Goal: Check status: Check status

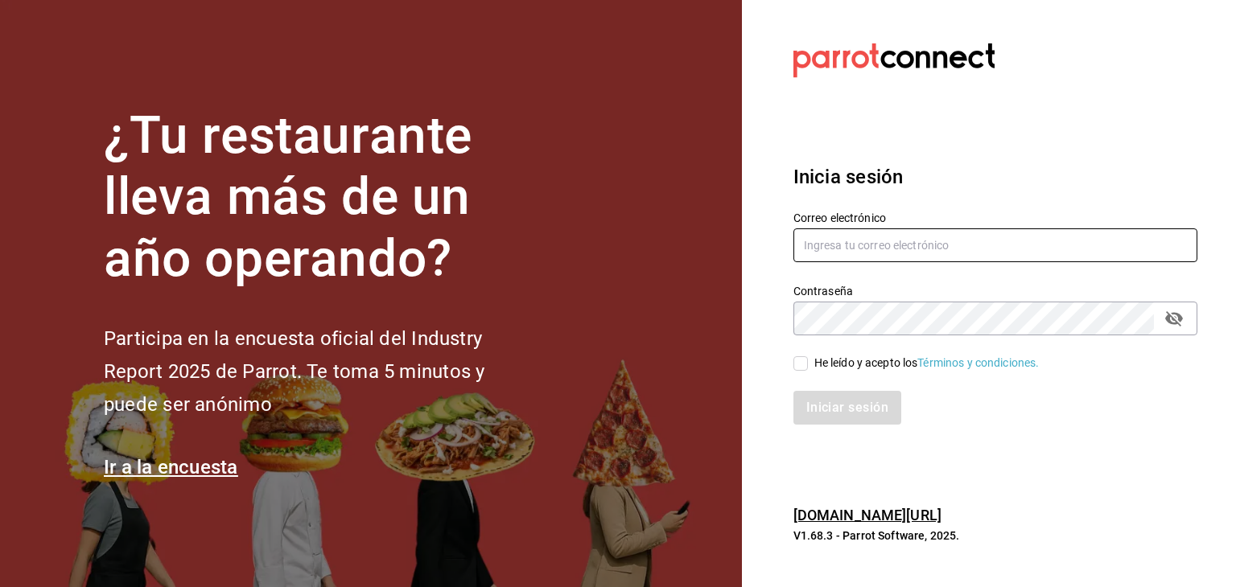
type input "roberto@greenrhino.mx"
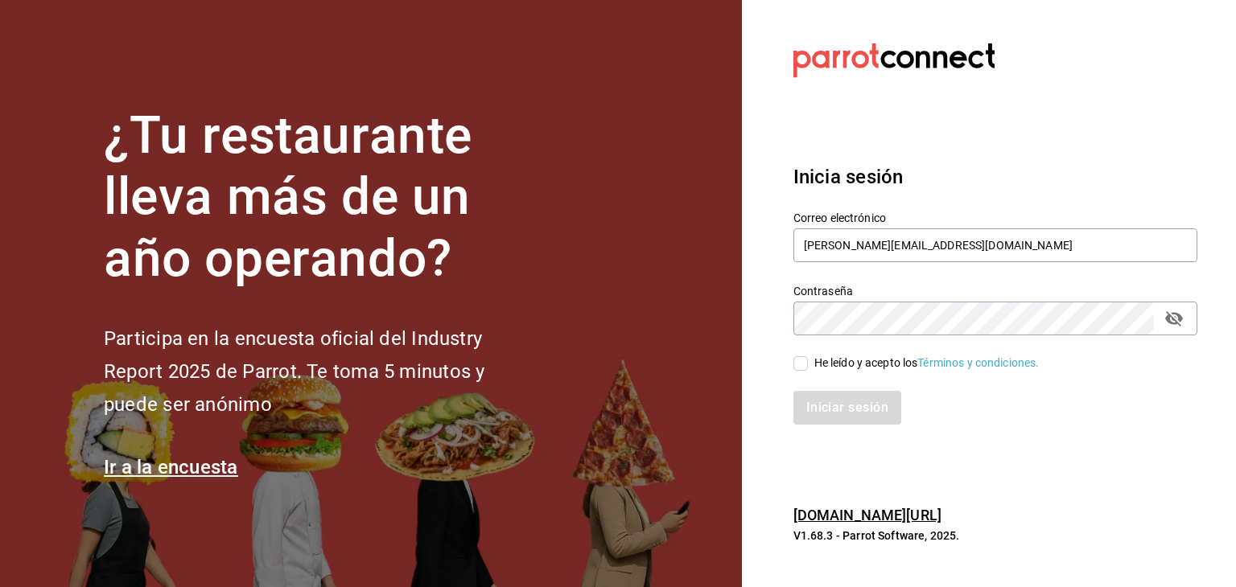
click at [757, 360] on section "Datos incorrectos. Verifica que tu Correo o Contraseña estén bien escritos. Ini…" at bounding box center [989, 293] width 494 height 587
click at [803, 360] on input "He leído y acepto los Términos y condiciones." at bounding box center [800, 363] width 14 height 14
checkbox input "true"
click at [817, 402] on button "Iniciar sesión" at bounding box center [847, 408] width 109 height 34
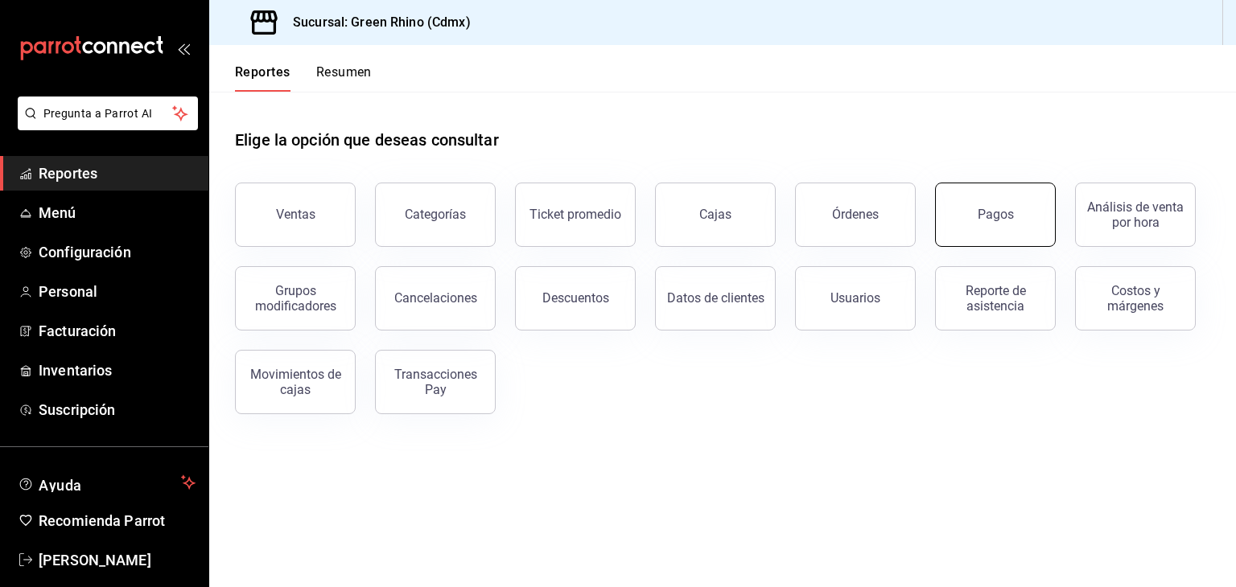
click at [986, 211] on div "Pagos" at bounding box center [996, 214] width 36 height 15
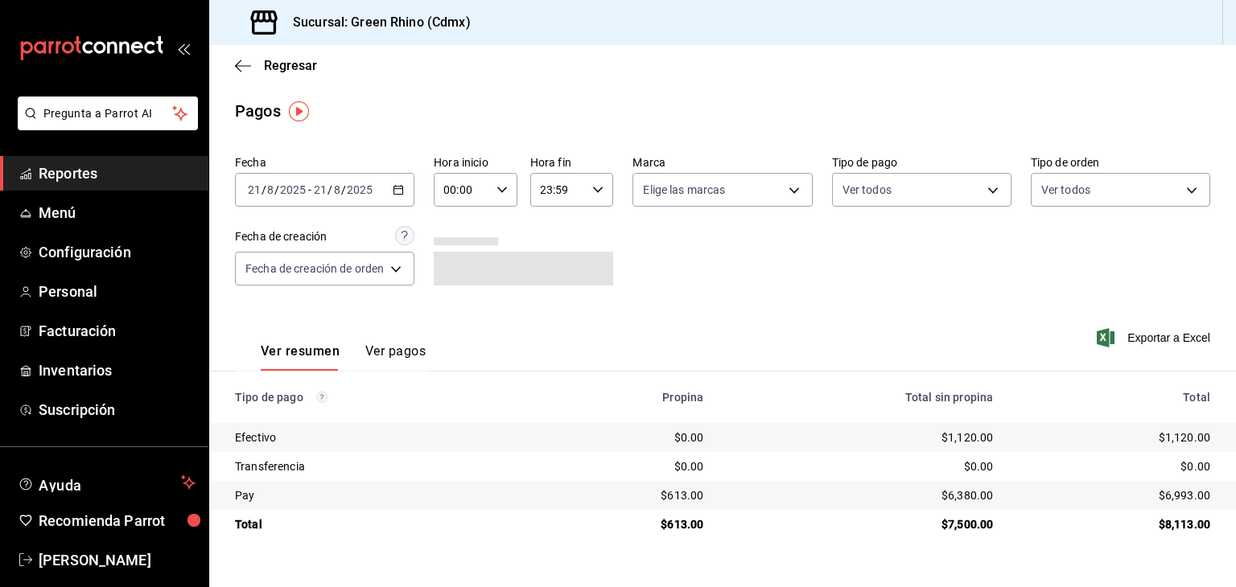
click at [328, 194] on span "/" at bounding box center [329, 189] width 5 height 13
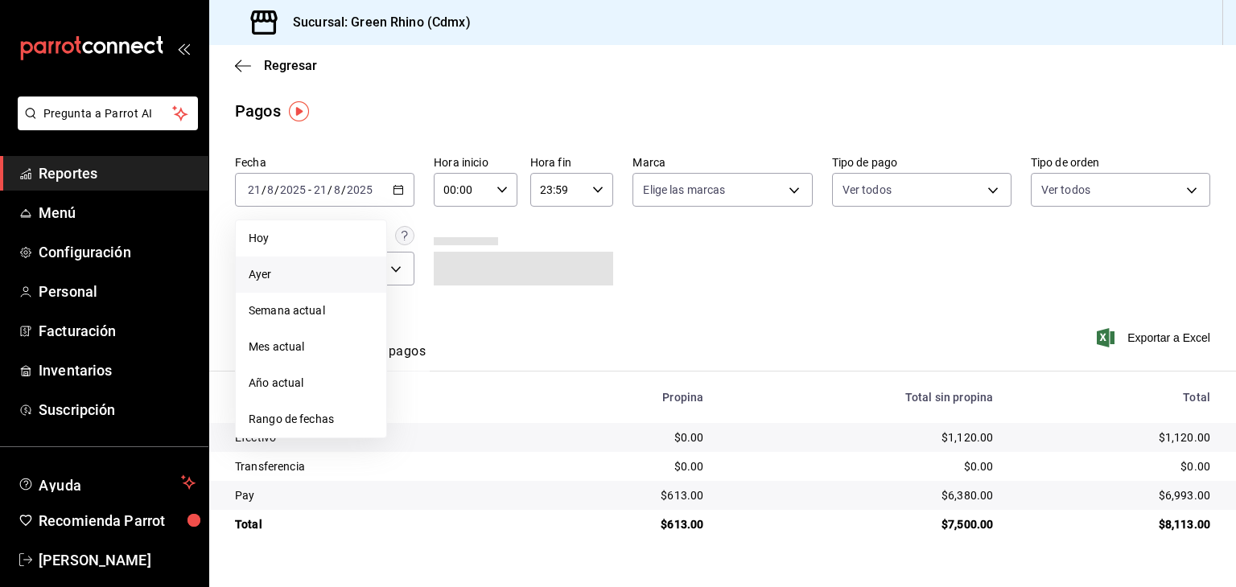
click at [315, 267] on span "Ayer" at bounding box center [311, 274] width 125 height 17
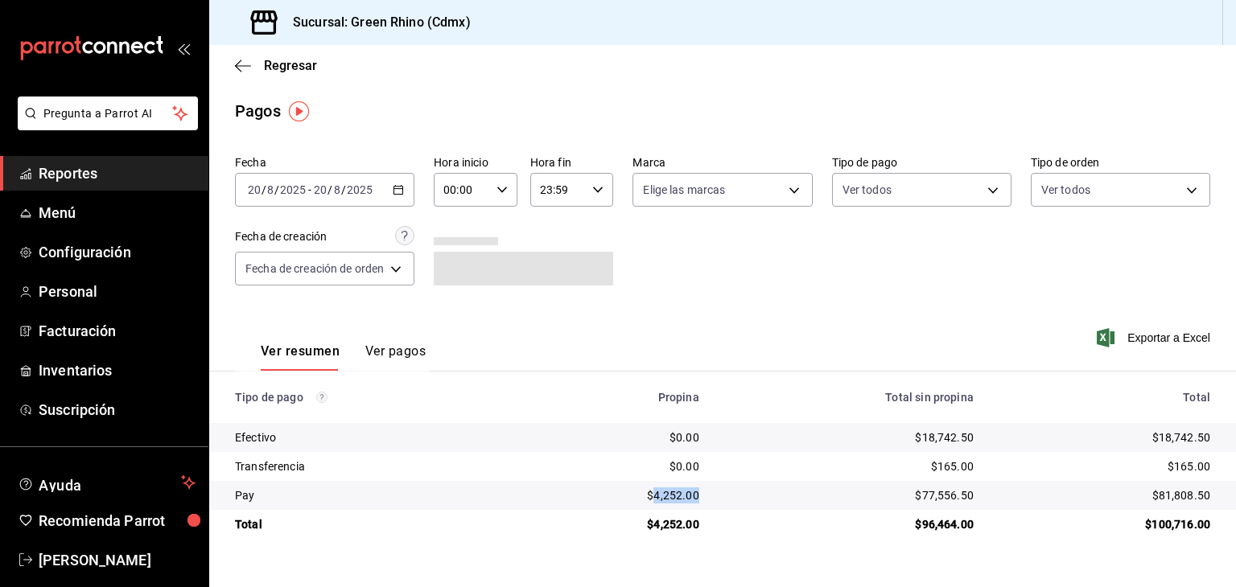
drag, startPoint x: 709, startPoint y: 488, endPoint x: 657, endPoint y: 488, distance: 52.3
click at [657, 488] on td "$4,252.00" at bounding box center [618, 495] width 187 height 29
copy div "4,252.00"
drag, startPoint x: 1187, startPoint y: 496, endPoint x: 1161, endPoint y: 494, distance: 25.9
click at [1161, 494] on td "$81,808.50" at bounding box center [1110, 495] width 249 height 29
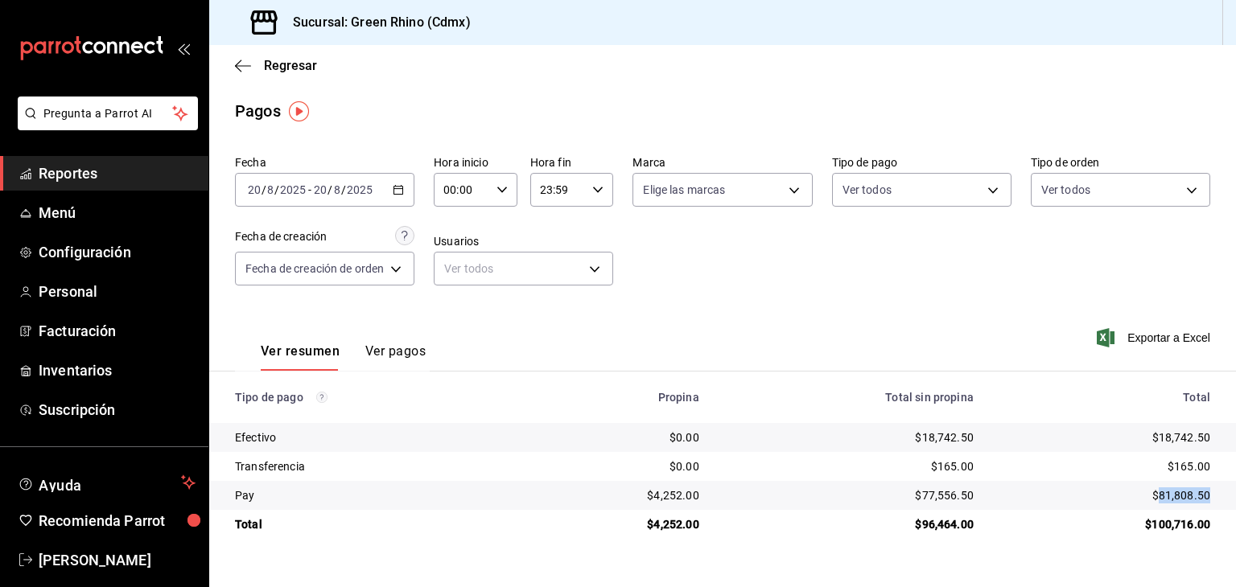
copy div "81,808.50"
drag, startPoint x: 980, startPoint y: 438, endPoint x: 920, endPoint y: 439, distance: 59.6
click at [920, 439] on td "$18,742.50" at bounding box center [849, 437] width 274 height 29
copy div "18,742.50"
click at [290, 59] on span "Regresar" at bounding box center [290, 65] width 53 height 15
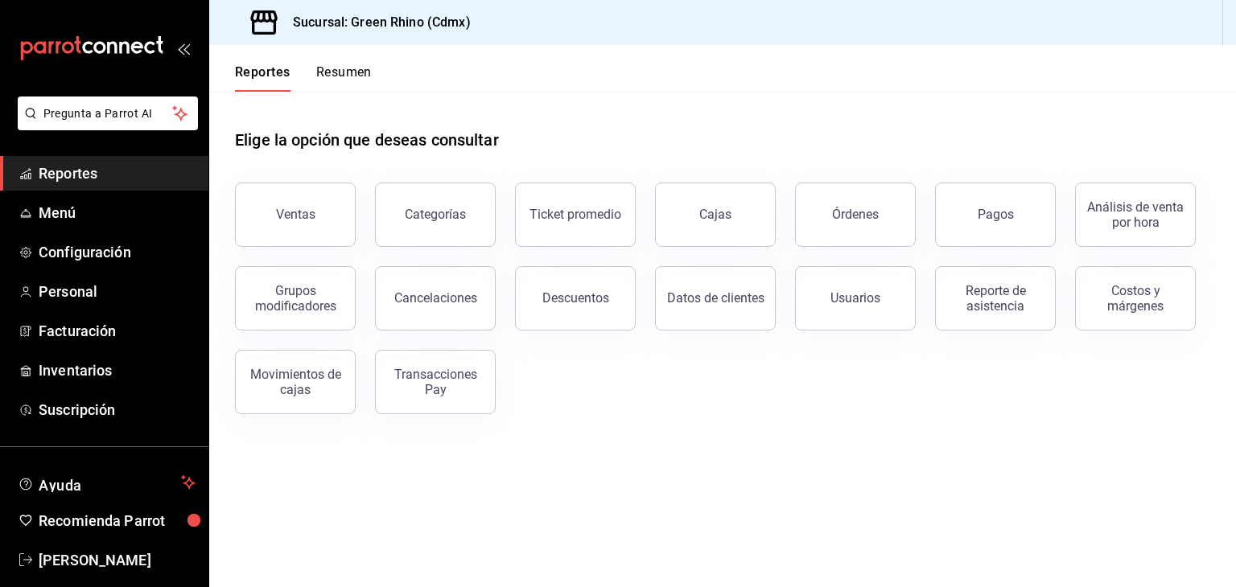
click at [324, 71] on button "Resumen" at bounding box center [344, 77] width 56 height 27
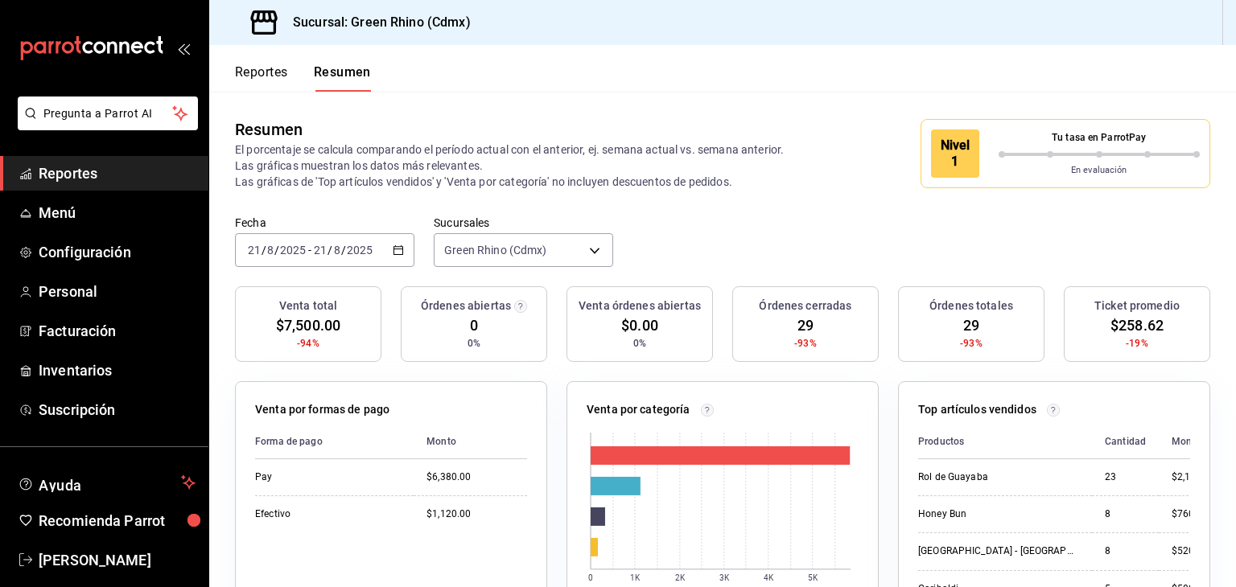
click at [1027, 146] on div "Tu tasa en ParrotPay" at bounding box center [1100, 140] width 202 height 21
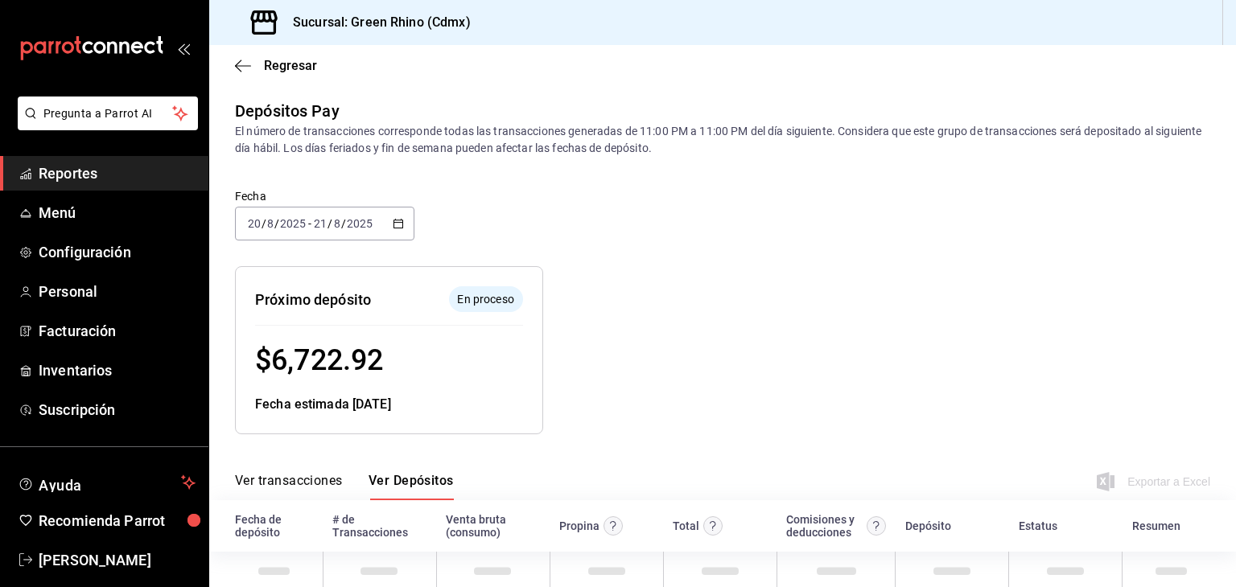
click at [306, 224] on div "2025-08-20 20 / 8 / 2025" at bounding box center [276, 223] width 63 height 13
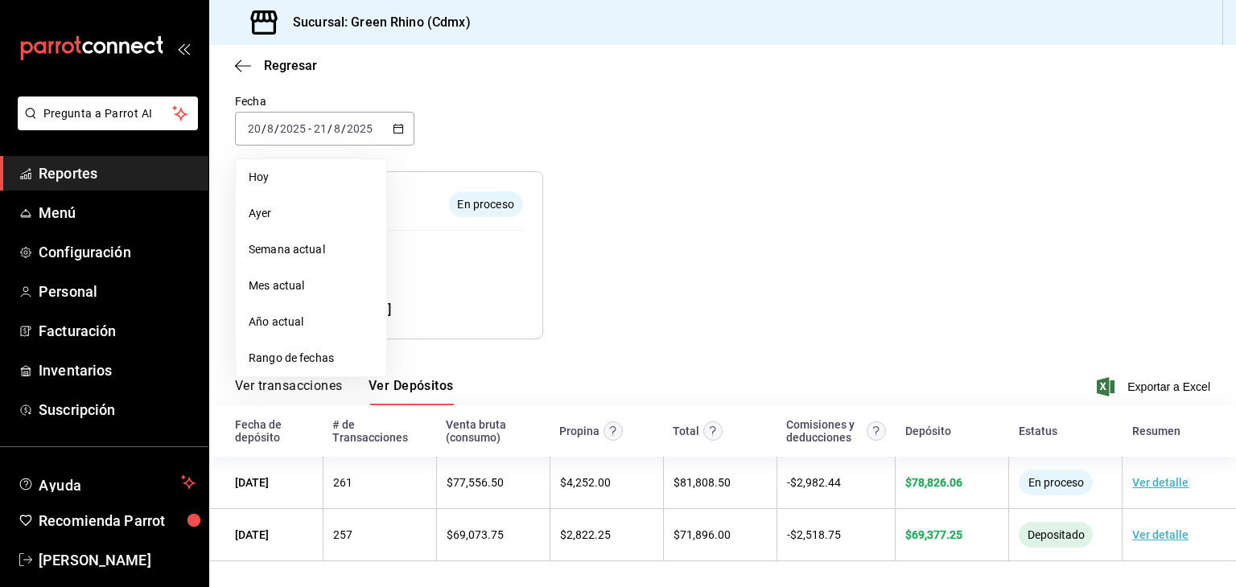
scroll to position [96, 0]
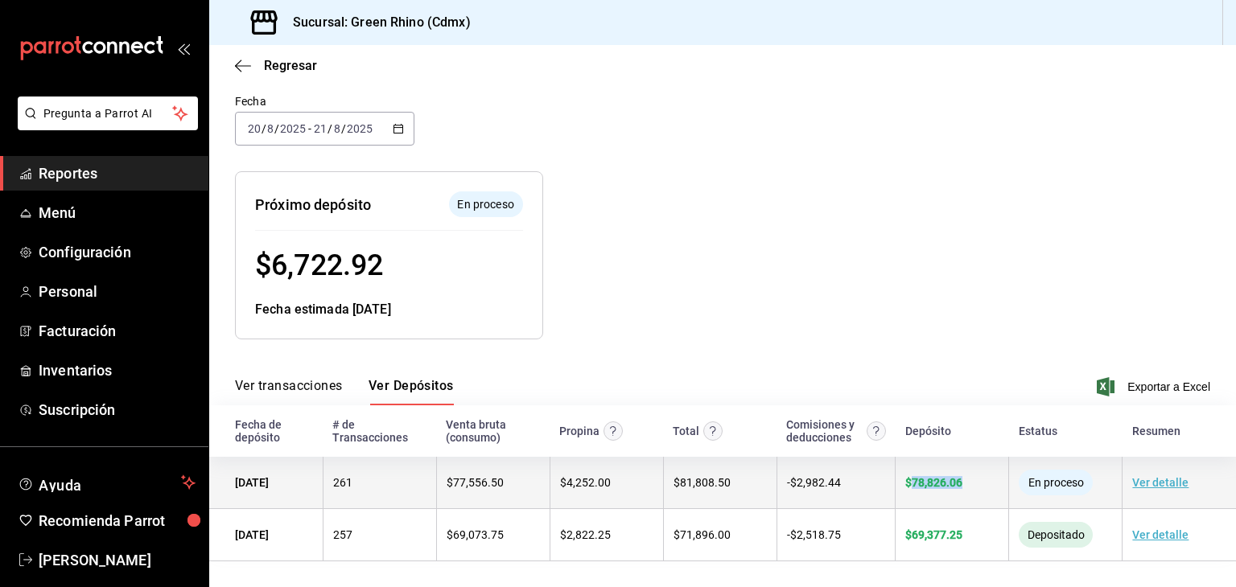
drag, startPoint x: 957, startPoint y: 488, endPoint x: 904, endPoint y: 484, distance: 52.4
click at [905, 484] on div "$ 78,826.06" at bounding box center [951, 482] width 93 height 13
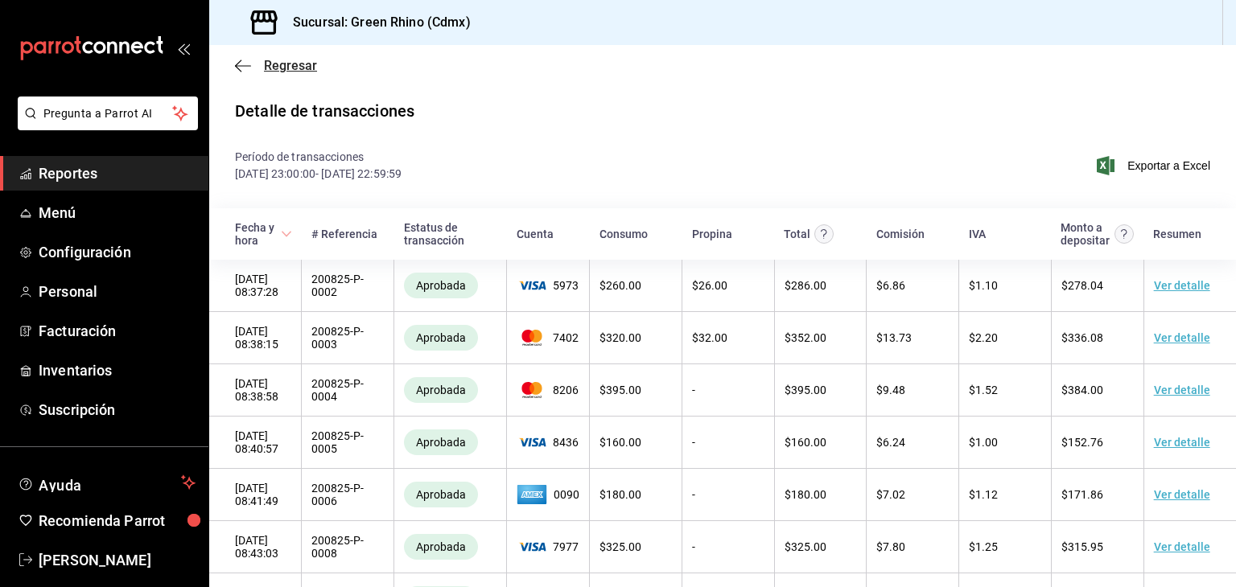
click at [239, 64] on icon "button" at bounding box center [243, 66] width 16 height 14
click at [209, 57] on div "Regresar" at bounding box center [722, 65] width 1027 height 41
click at [227, 72] on div "Regresar" at bounding box center [722, 65] width 1027 height 41
click at [237, 72] on icon "button" at bounding box center [243, 66] width 16 height 14
click at [275, 53] on div "Regresar" at bounding box center [722, 65] width 1027 height 41
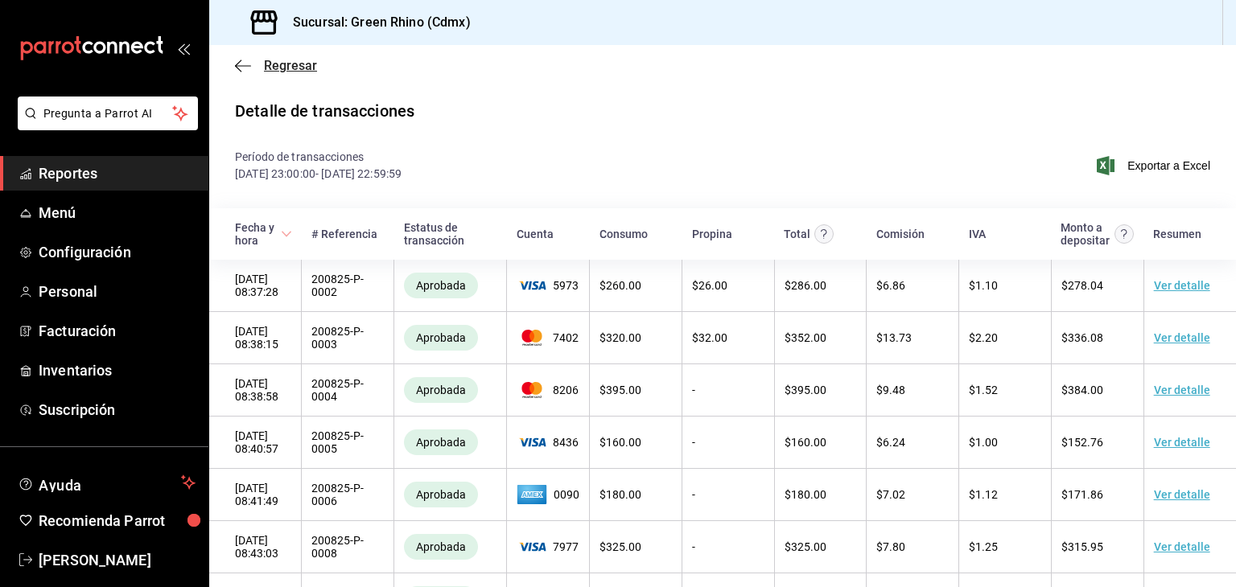
click at [277, 71] on span "Regresar" at bounding box center [290, 65] width 53 height 15
click at [285, 58] on span "Regresar" at bounding box center [290, 65] width 53 height 15
click at [106, 51] on icon "mailbox folders" at bounding box center [91, 48] width 145 height 24
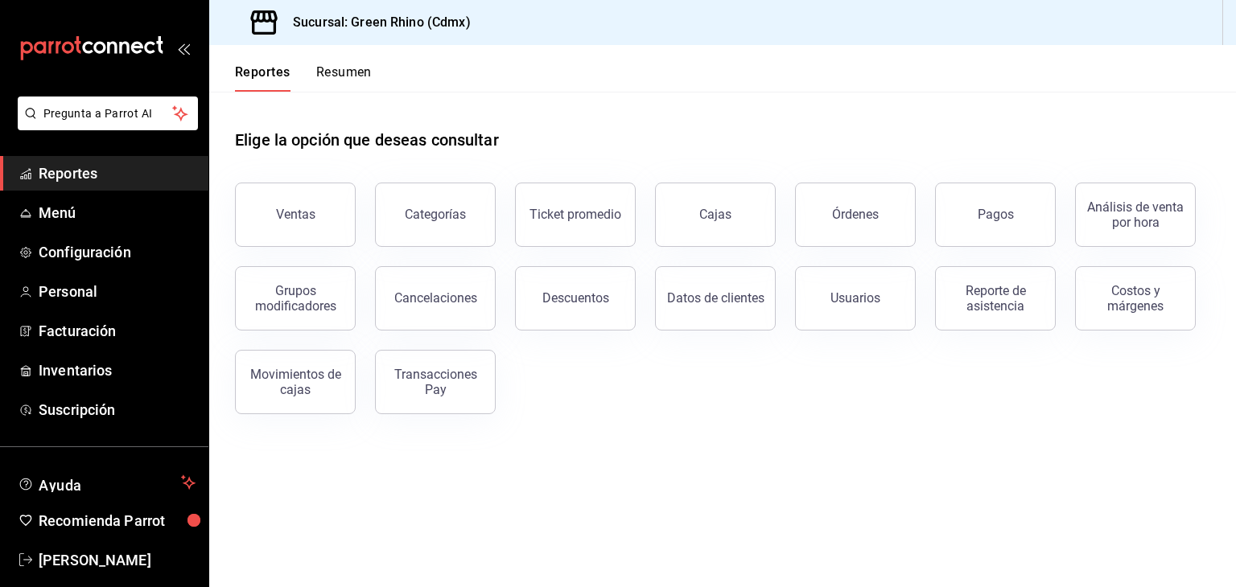
click at [319, 76] on button "Resumen" at bounding box center [344, 77] width 56 height 27
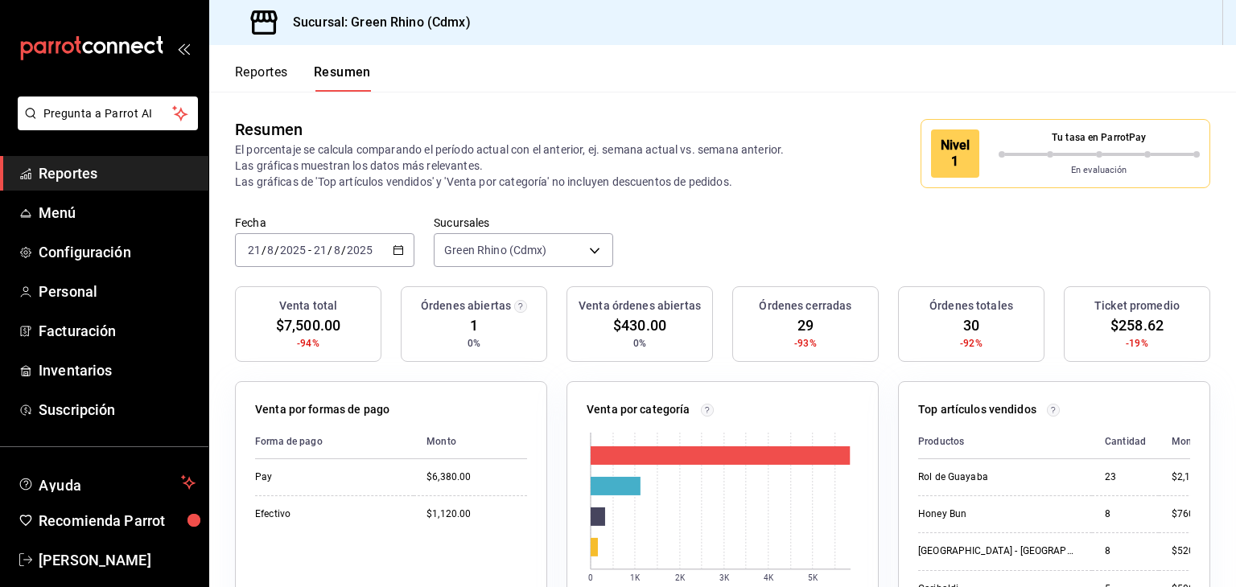
click at [999, 161] on div "En evaluación" at bounding box center [1100, 168] width 202 height 20
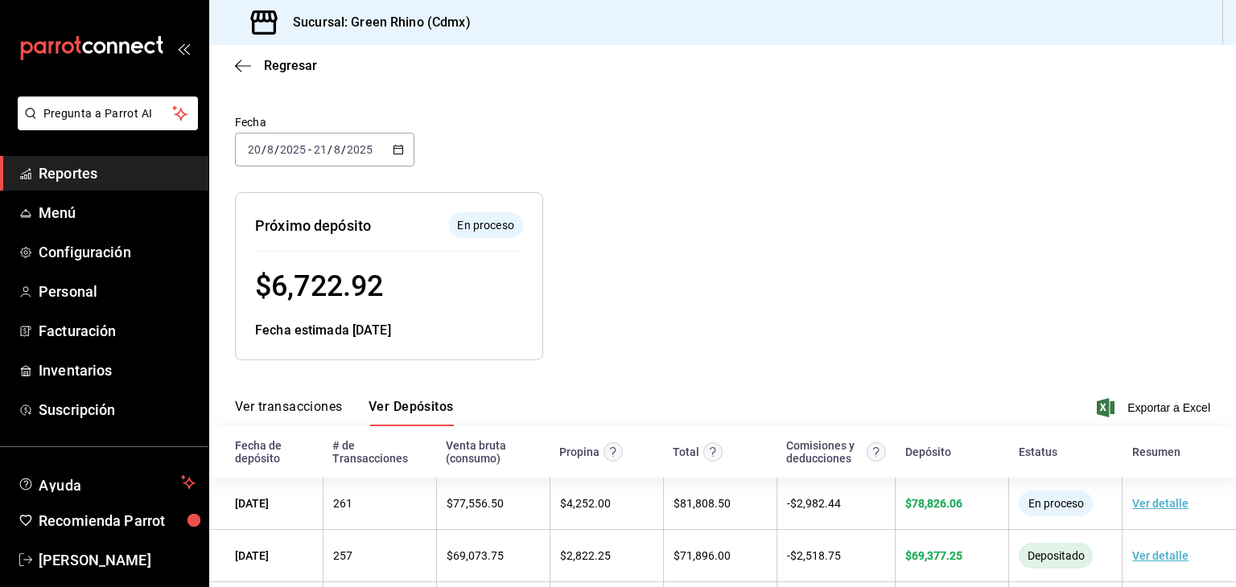
scroll to position [80, 0]
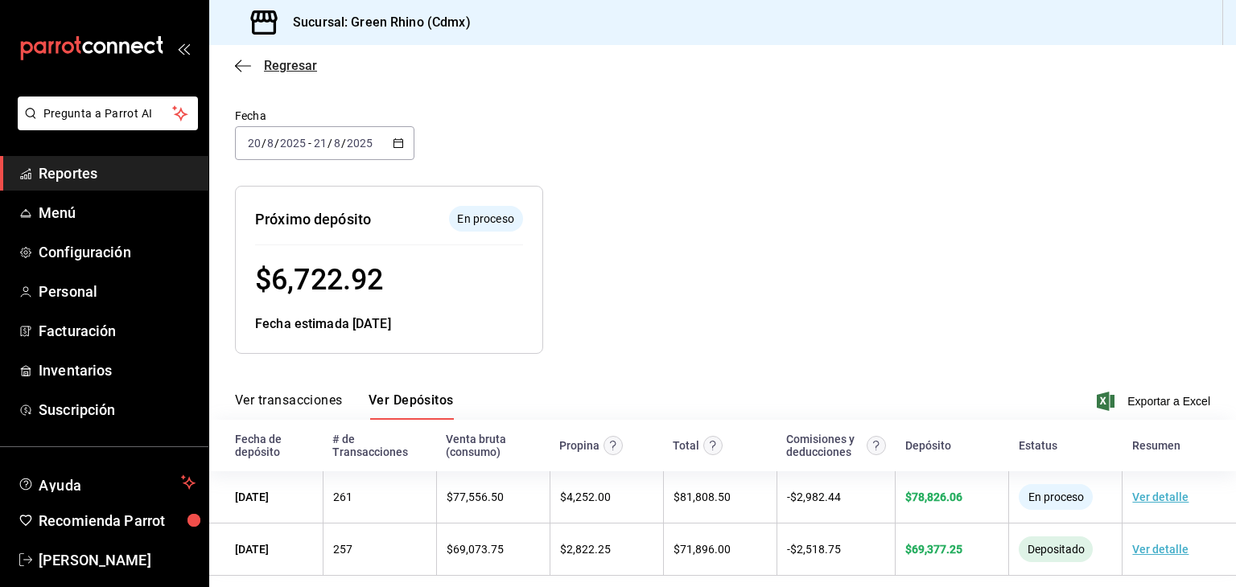
click at [277, 66] on span "Regresar" at bounding box center [290, 65] width 53 height 15
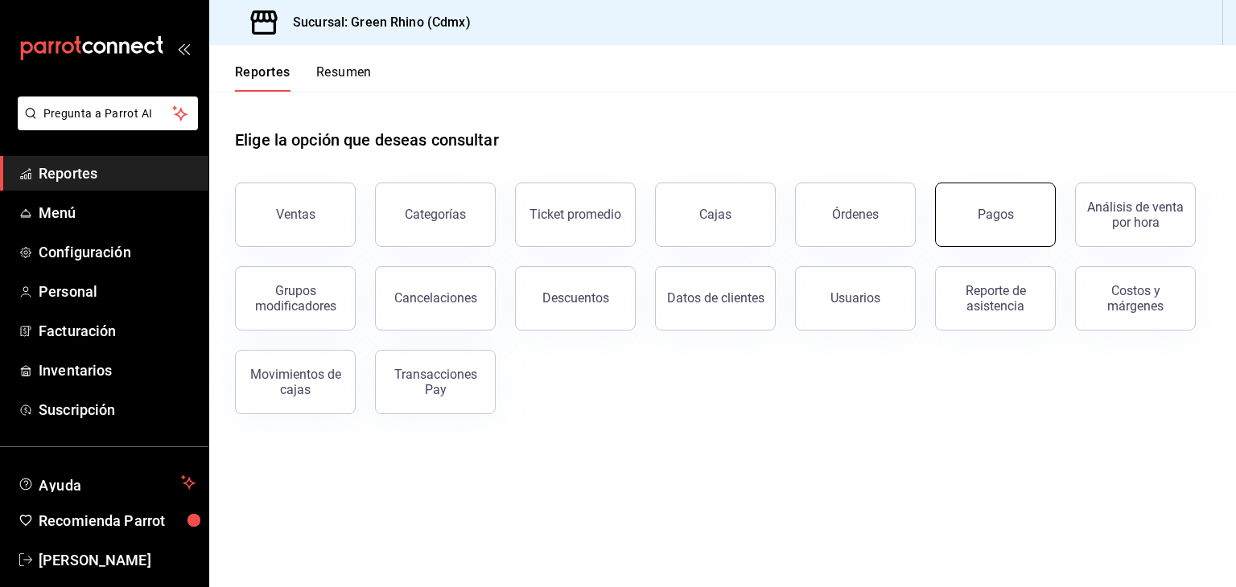
click at [971, 198] on button "Pagos" at bounding box center [995, 215] width 121 height 64
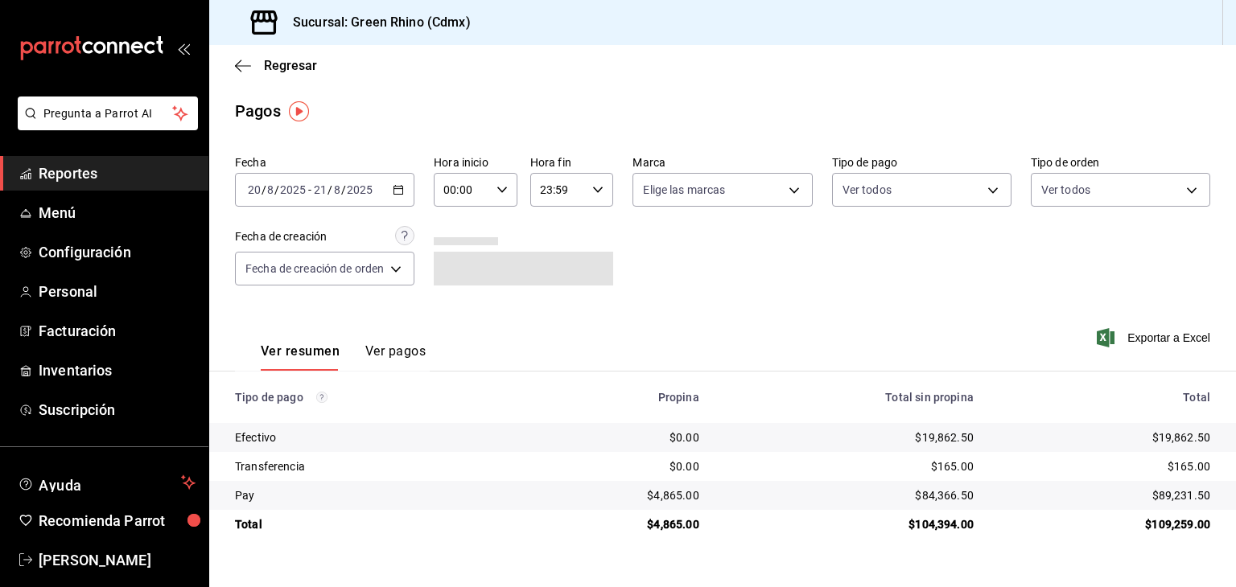
click at [349, 199] on div "2025-08-20 20 / 8 / 2025 - 2025-08-21 21 / 8 / 2025" at bounding box center [324, 190] width 179 height 34
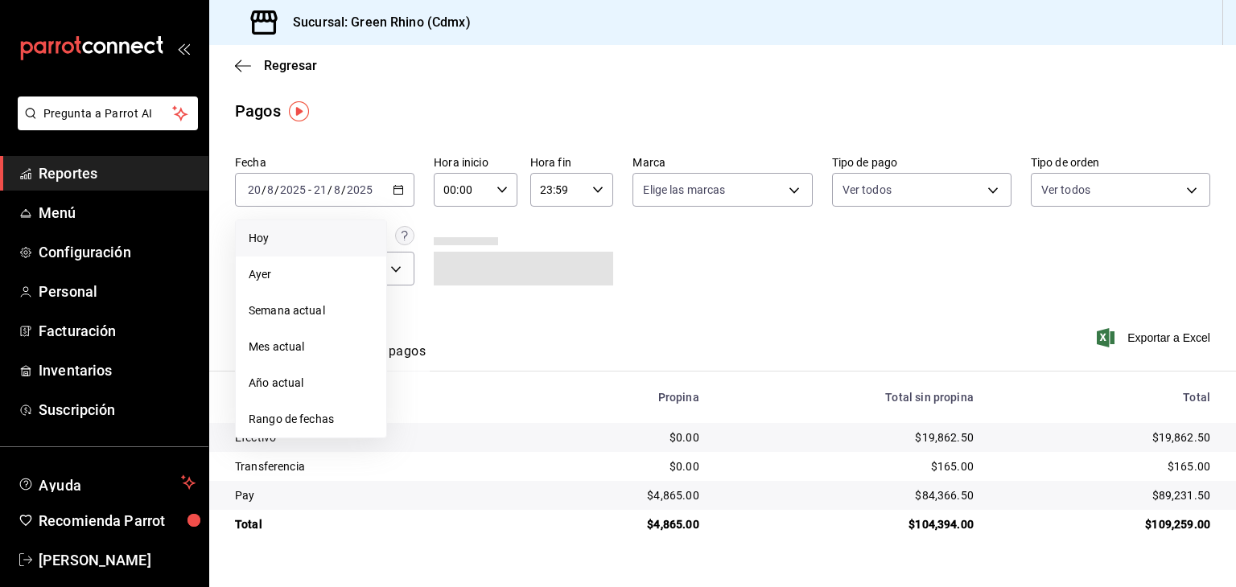
click at [313, 239] on span "Hoy" at bounding box center [311, 238] width 125 height 17
